Goal: Transaction & Acquisition: Book appointment/travel/reservation

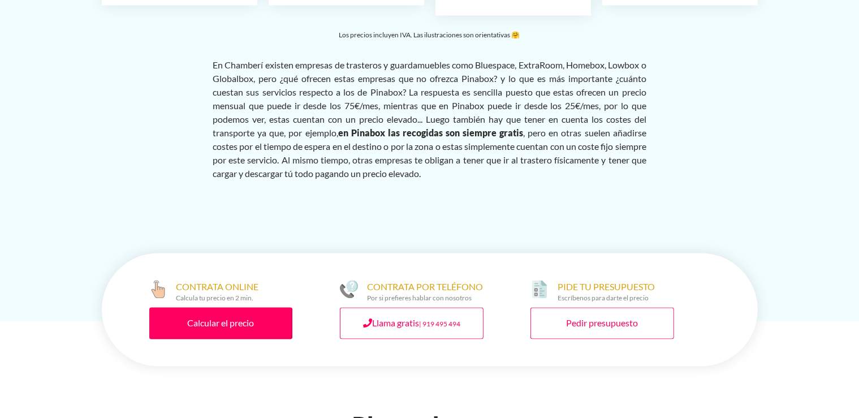
scroll to position [1851, 0]
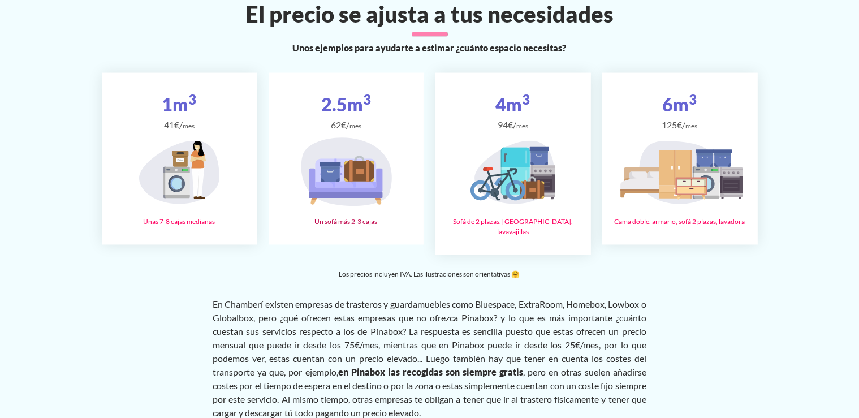
click at [355, 182] on icon at bounding box center [359, 172] width 30 height 20
click at [352, 182] on icon at bounding box center [359, 172] width 30 height 20
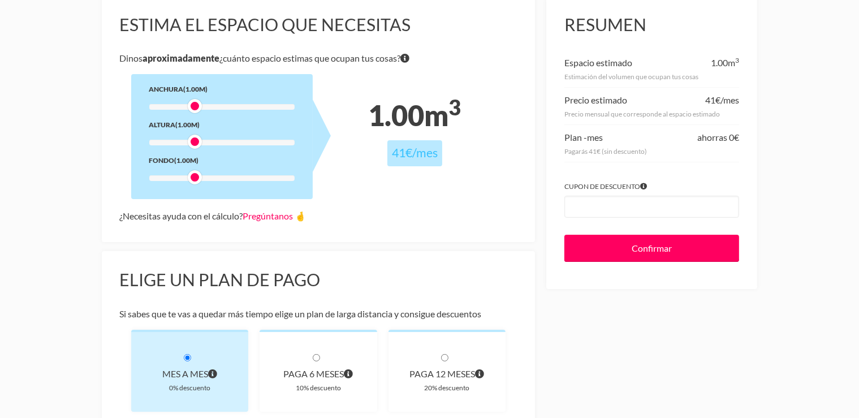
scroll to position [59, 0]
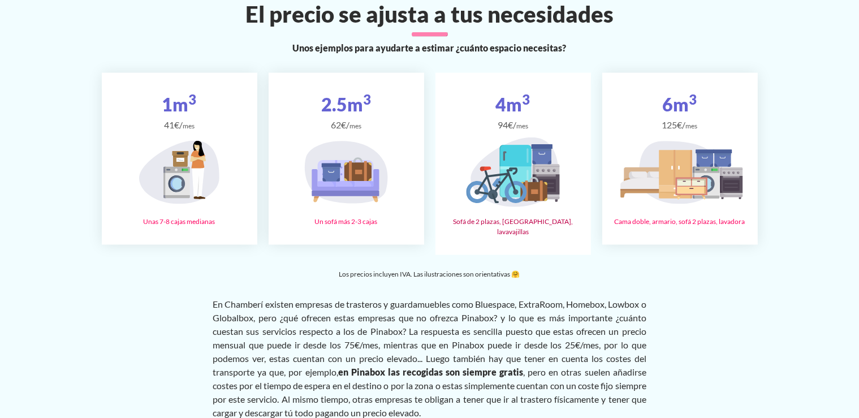
scroll to position [1851, 0]
click at [497, 132] on span "94€/ mes" at bounding box center [512, 125] width 137 height 14
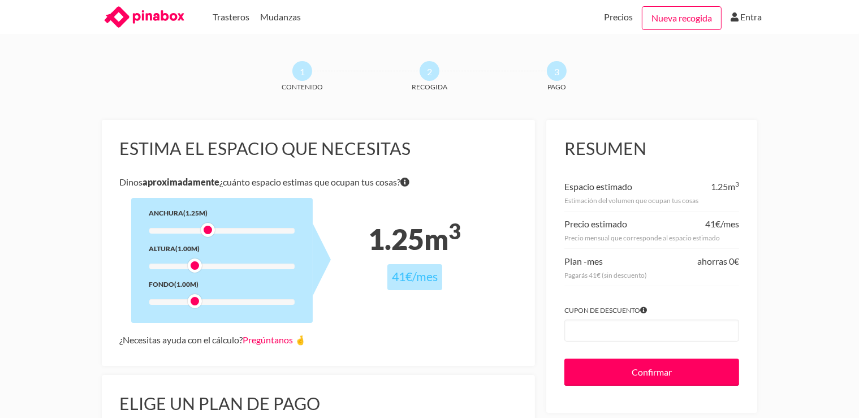
drag, startPoint x: 197, startPoint y: 230, endPoint x: 214, endPoint y: 227, distance: 17.8
click at [214, 227] on div "Anchura (1.25m) Altura (1.00m) Fondo (1.00m)" at bounding box center [222, 260] width 182 height 125
drag, startPoint x: 211, startPoint y: 232, endPoint x: 230, endPoint y: 234, distance: 18.2
click at [230, 234] on div at bounding box center [221, 231] width 145 height 6
drag, startPoint x: 225, startPoint y: 231, endPoint x: 302, endPoint y: 234, distance: 77.0
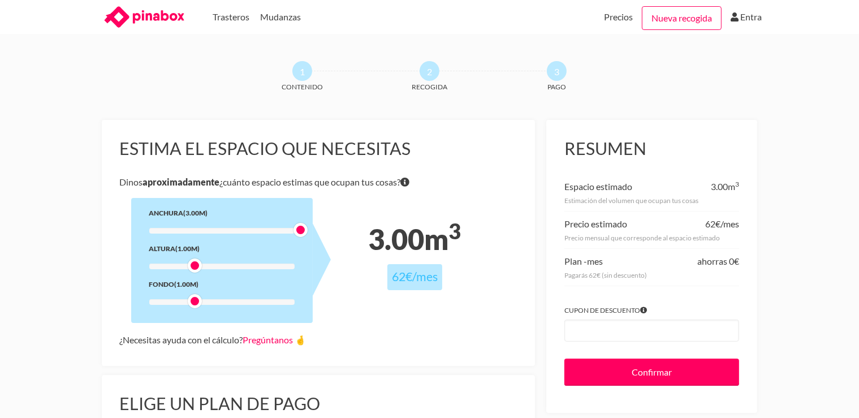
click at [302, 234] on div at bounding box center [300, 230] width 14 height 14
drag, startPoint x: 195, startPoint y: 266, endPoint x: 184, endPoint y: 253, distance: 16.5
click at [184, 253] on div "Anchura (3.00m) Altura (0.75m) Fondo (1.00m)" at bounding box center [222, 260] width 182 height 125
drag, startPoint x: 196, startPoint y: 297, endPoint x: 213, endPoint y: 295, distance: 17.1
click at [213, 295] on div "Anchura (3.00m) Altura (0.75m) Fondo (1.25m)" at bounding box center [222, 260] width 182 height 125
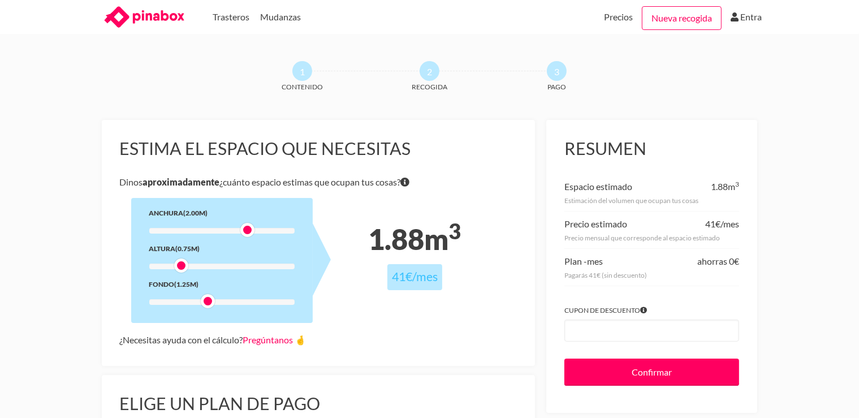
drag, startPoint x: 299, startPoint y: 229, endPoint x: 249, endPoint y: 231, distance: 49.8
click at [249, 231] on div at bounding box center [247, 230] width 14 height 14
drag, startPoint x: 181, startPoint y: 266, endPoint x: 198, endPoint y: 256, distance: 19.5
click at [198, 256] on div "Anchura (2.00m) Altura (1.00m) Fondo (1.25m)" at bounding box center [222, 260] width 182 height 125
drag, startPoint x: 206, startPoint y: 297, endPoint x: 227, endPoint y: 297, distance: 21.5
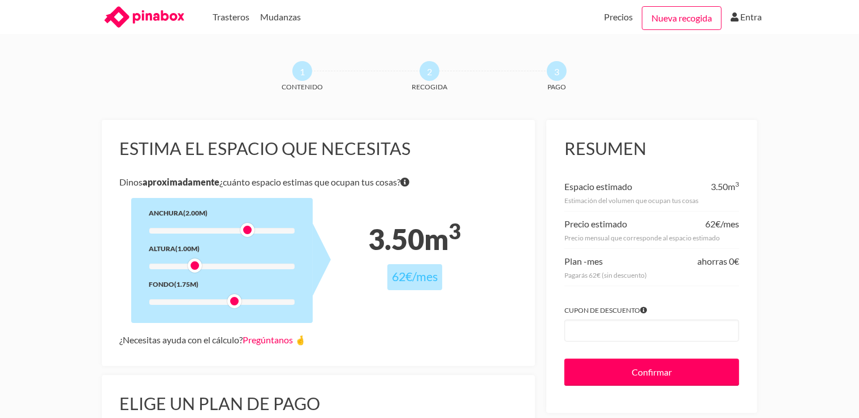
click at [227, 297] on div "Anchura (2.00m) Altura (1.00m) Fondo (1.75m)" at bounding box center [222, 260] width 182 height 125
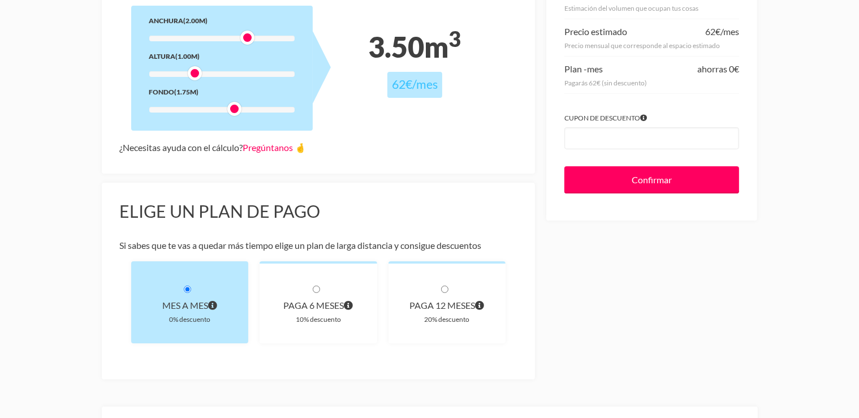
scroll to position [358, 0]
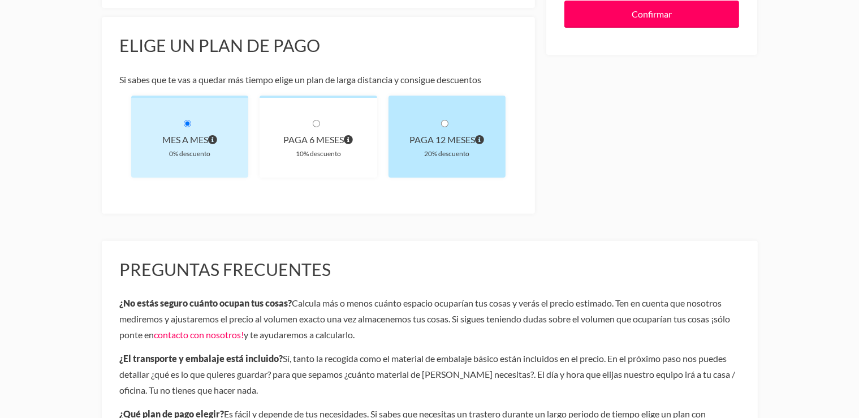
click at [448, 124] on input "radio" at bounding box center [444, 123] width 7 height 7
radio input "true"
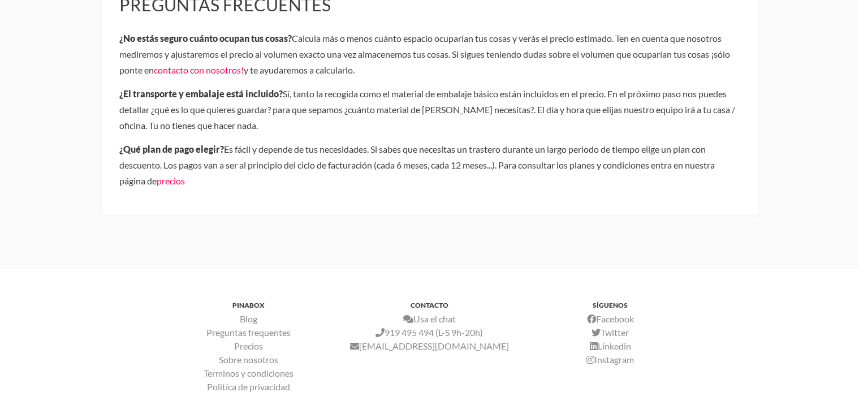
scroll to position [619, 0]
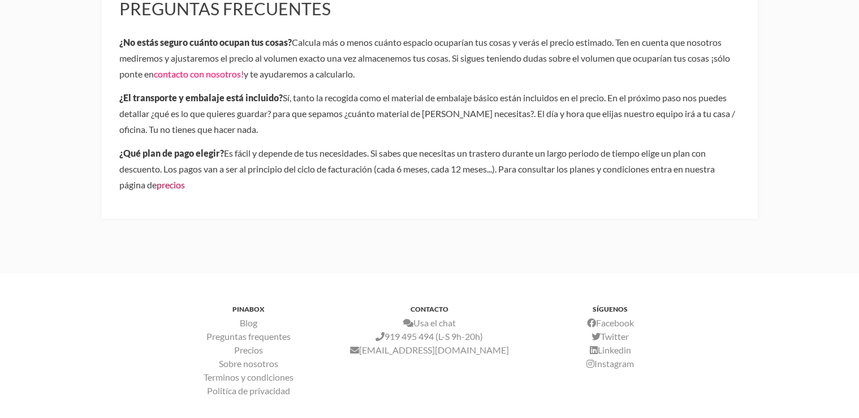
click at [176, 184] on link "precios" at bounding box center [171, 184] width 28 height 11
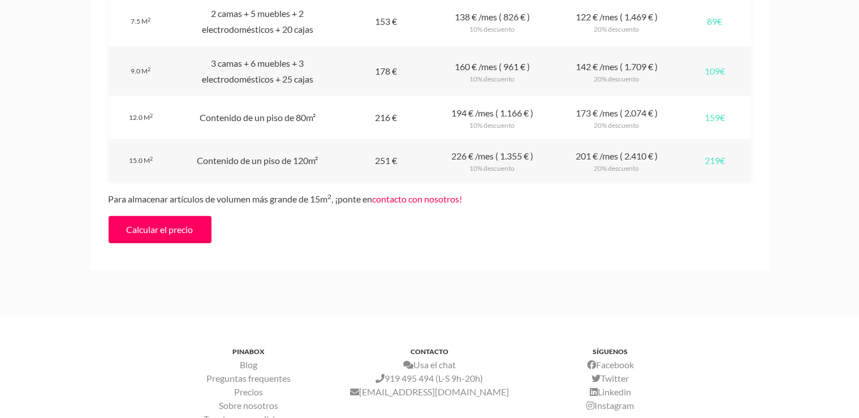
scroll to position [1433, 0]
